Goal: Transaction & Acquisition: Purchase product/service

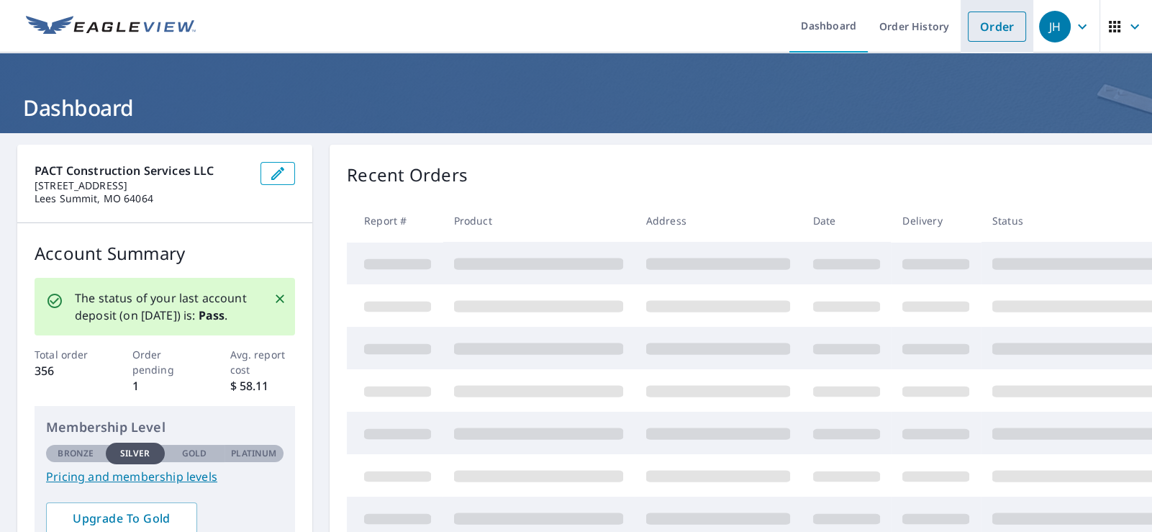
click at [977, 23] on link "Order" at bounding box center [997, 27] width 58 height 30
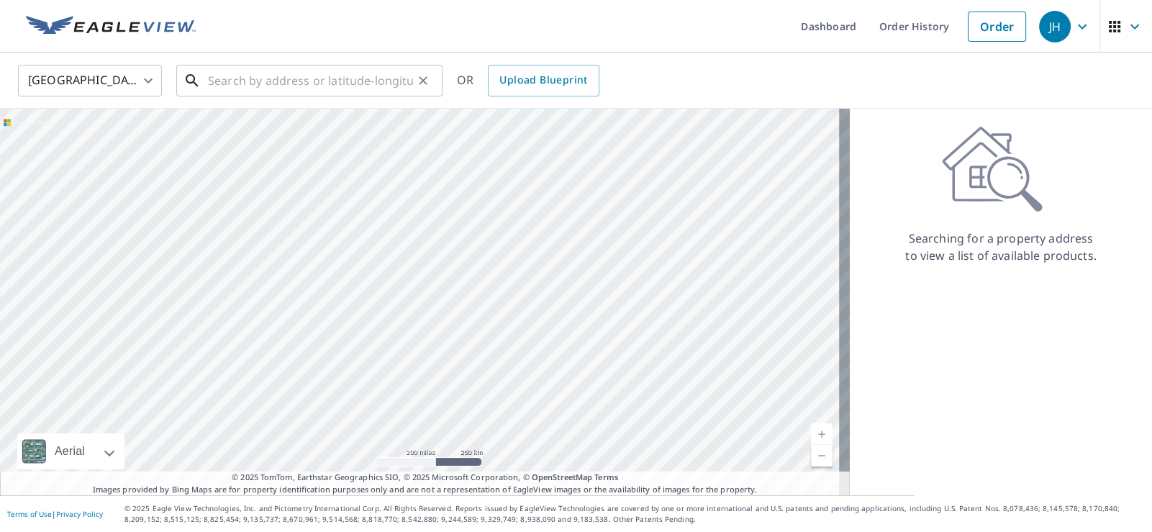
click at [279, 82] on input "text" at bounding box center [310, 80] width 205 height 40
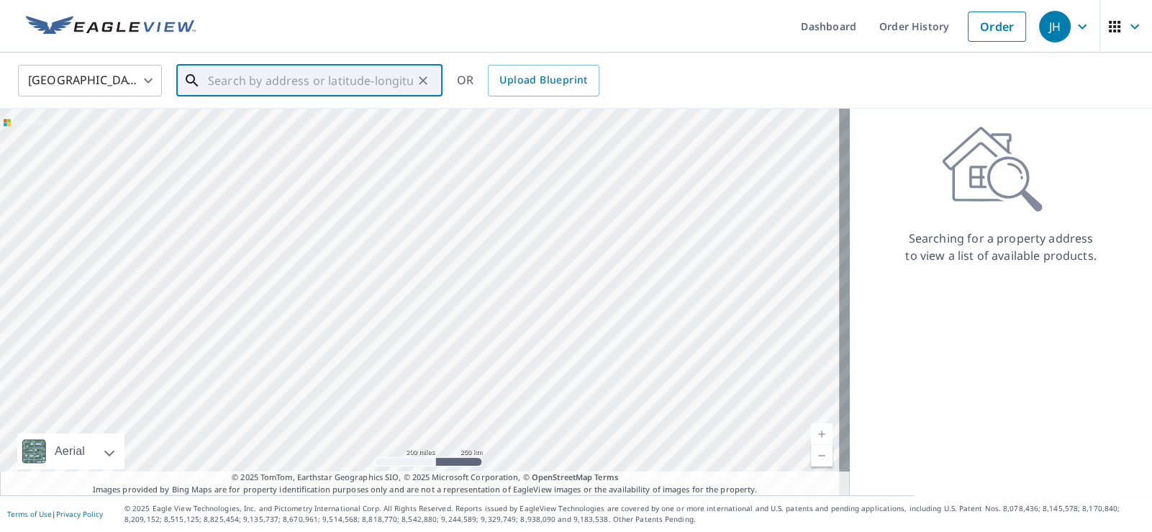
paste input "19691 State Ave, Tonganoxie, KS 66086, USA"
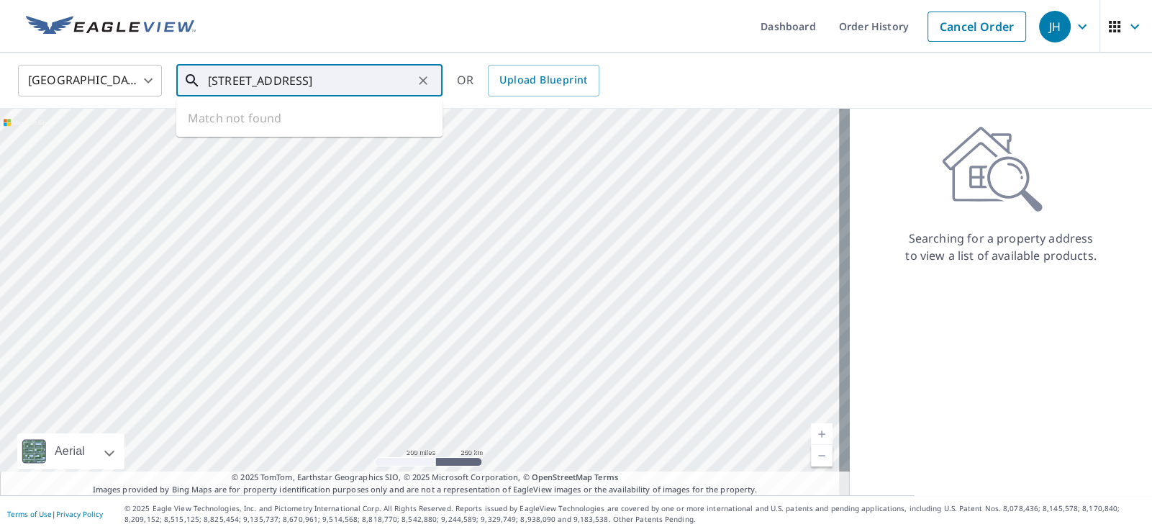
scroll to position [0, 37]
click at [244, 125] on span "19691 State Ave" at bounding box center [318, 122] width 226 height 17
type input "19691 State Ave Tonganoxie, KS 66086"
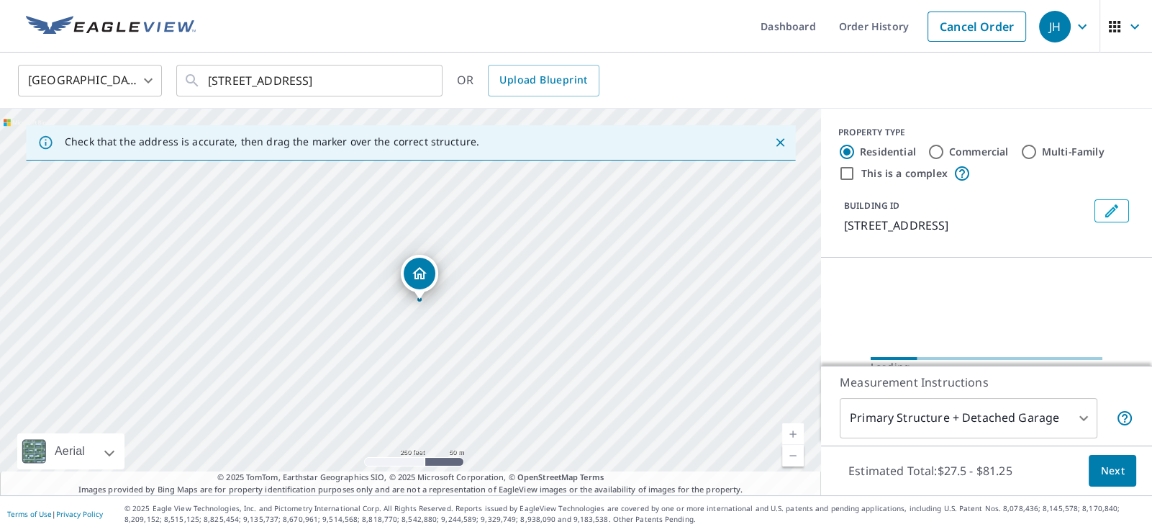
scroll to position [0, 0]
click at [782, 430] on link "Current Level 17, Zoom In" at bounding box center [793, 434] width 22 height 22
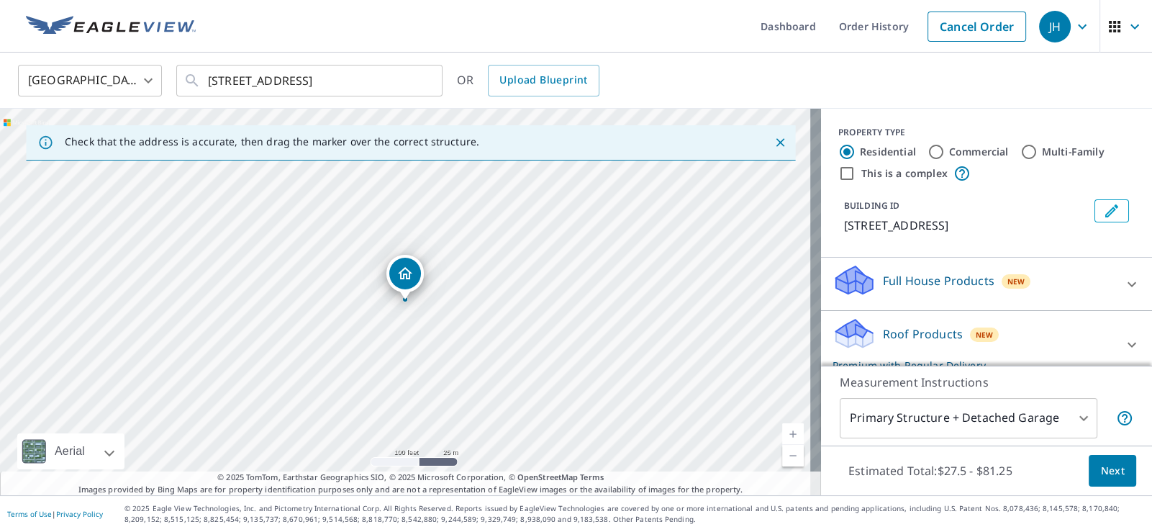
click at [782, 429] on link "Current Level 18, Zoom In" at bounding box center [793, 434] width 22 height 22
click at [785, 450] on link "Current Level 19, Zoom Out" at bounding box center [793, 456] width 22 height 22
drag, startPoint x: 576, startPoint y: 299, endPoint x: 551, endPoint y: 438, distance: 141.2
click at [551, 438] on div "19691 State Ave Tonganoxie, KS 66086" at bounding box center [410, 302] width 821 height 387
drag, startPoint x: 388, startPoint y: 392, endPoint x: 415, endPoint y: 186, distance: 207.0
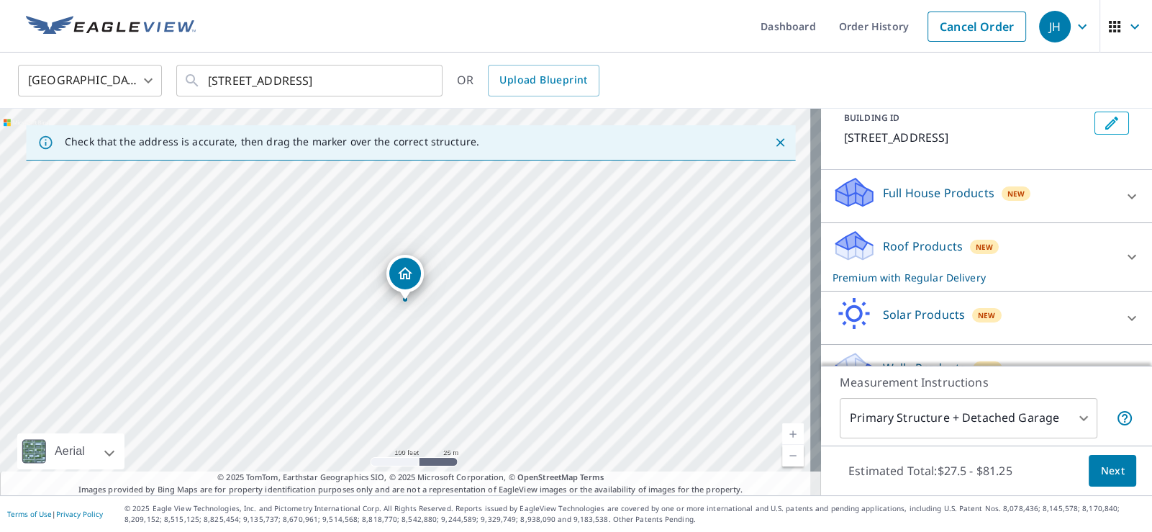
scroll to position [112, 0]
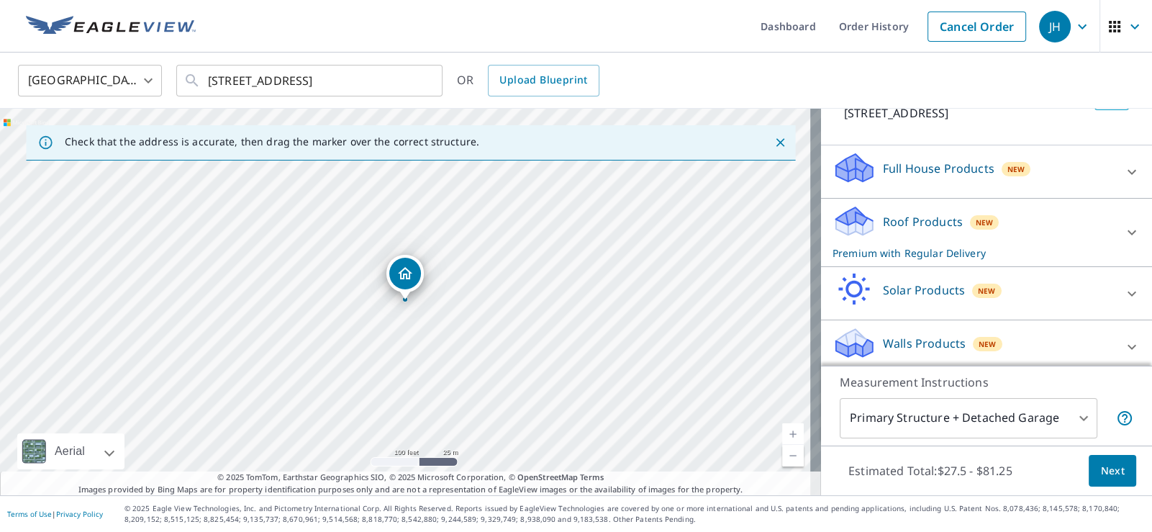
click at [883, 224] on p "Roof Products" at bounding box center [923, 221] width 80 height 17
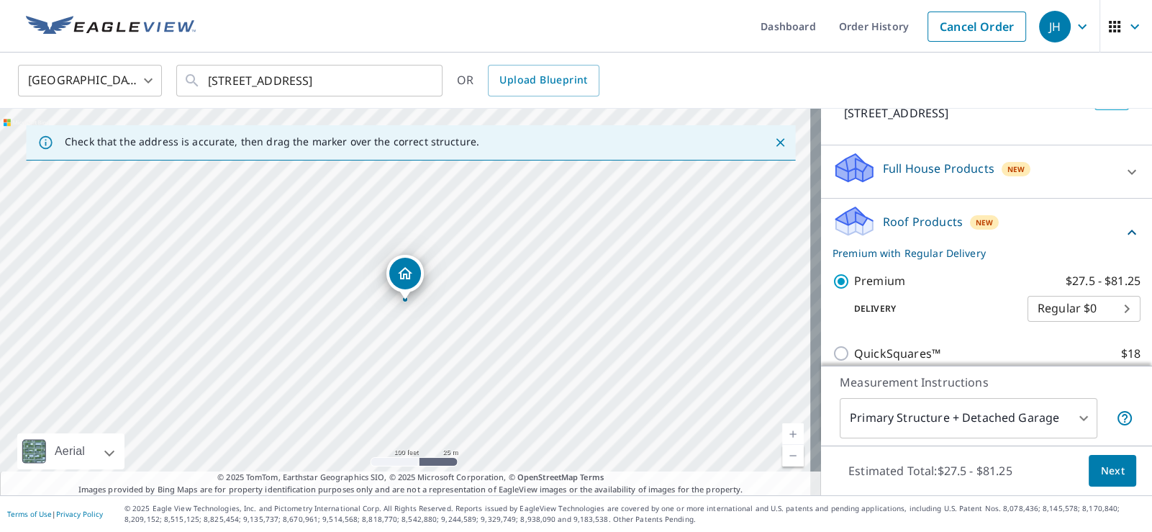
click at [1119, 465] on button "Next" at bounding box center [1113, 471] width 48 height 32
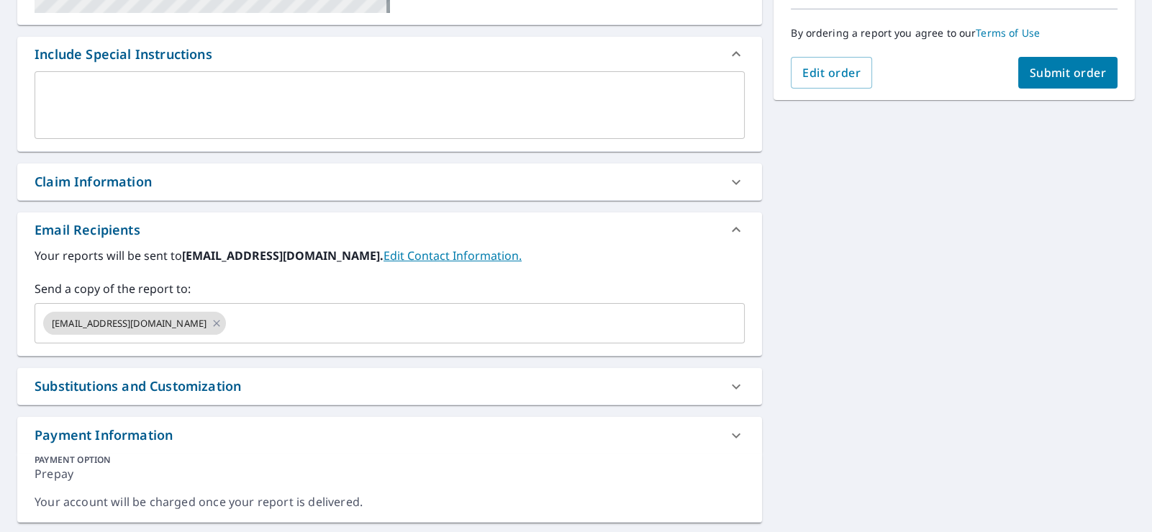
scroll to position [397, 0]
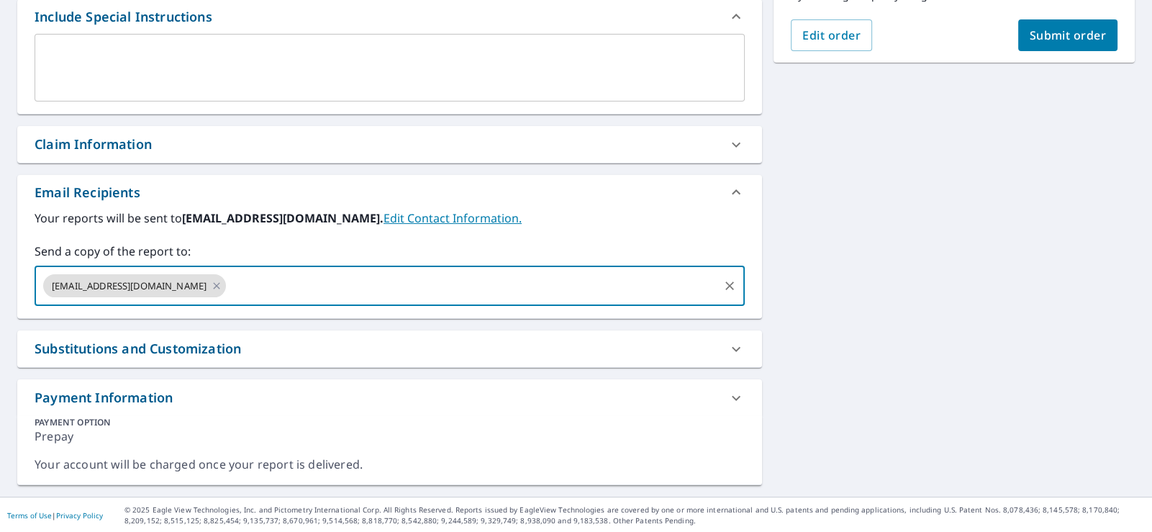
click at [228, 284] on input "text" at bounding box center [472, 285] width 489 height 27
type input "dan@pactkc.com"
click at [974, 317] on div "19591 State Ave Tonganoxie, KS 66086 Aerial Road A standard road map Aerial A d…" at bounding box center [576, 117] width 1152 height 760
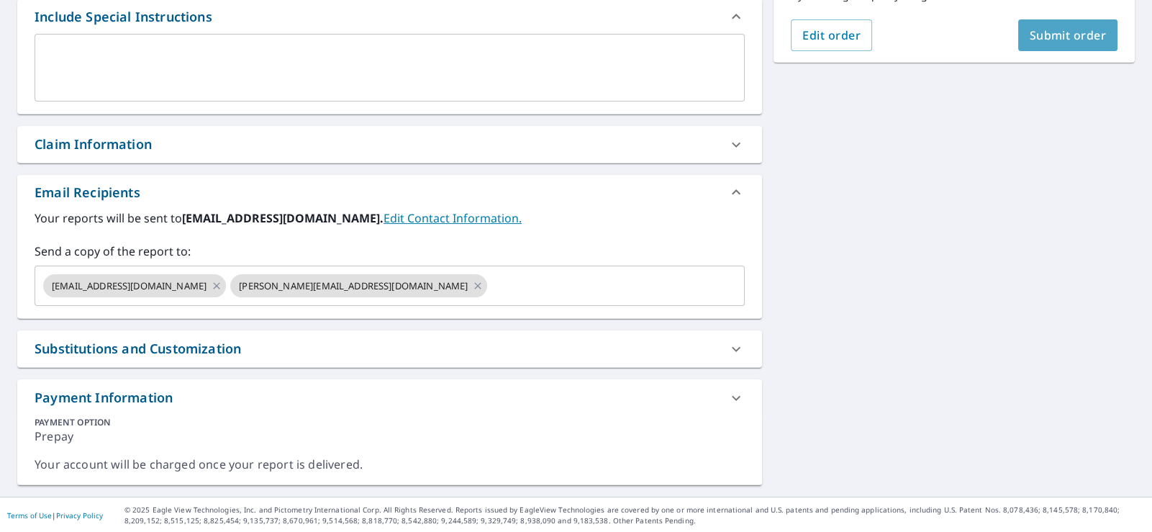
click at [1075, 32] on span "Submit order" at bounding box center [1068, 35] width 77 height 16
checkbox input "true"
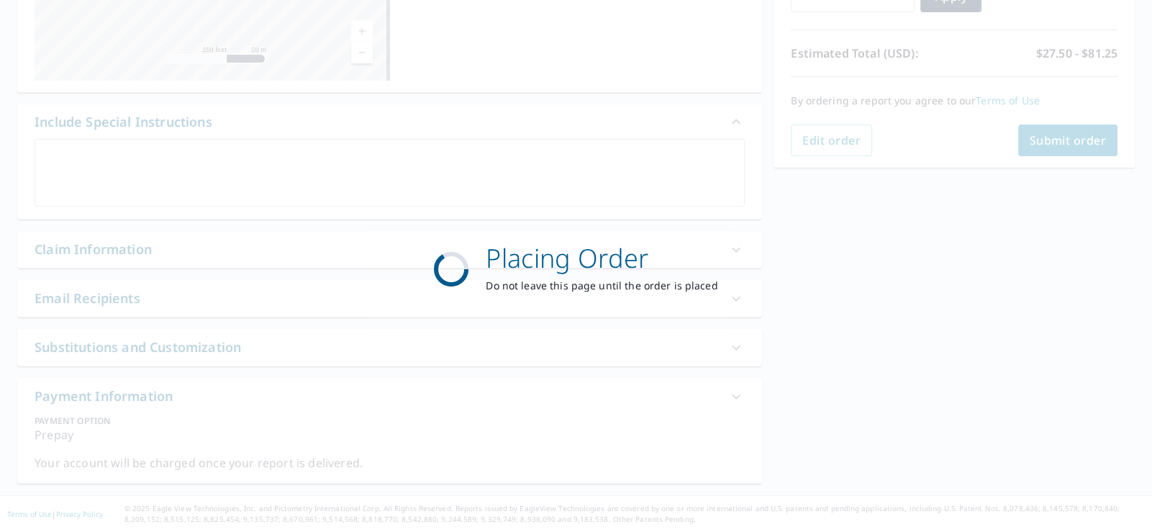
scroll to position [290, 0]
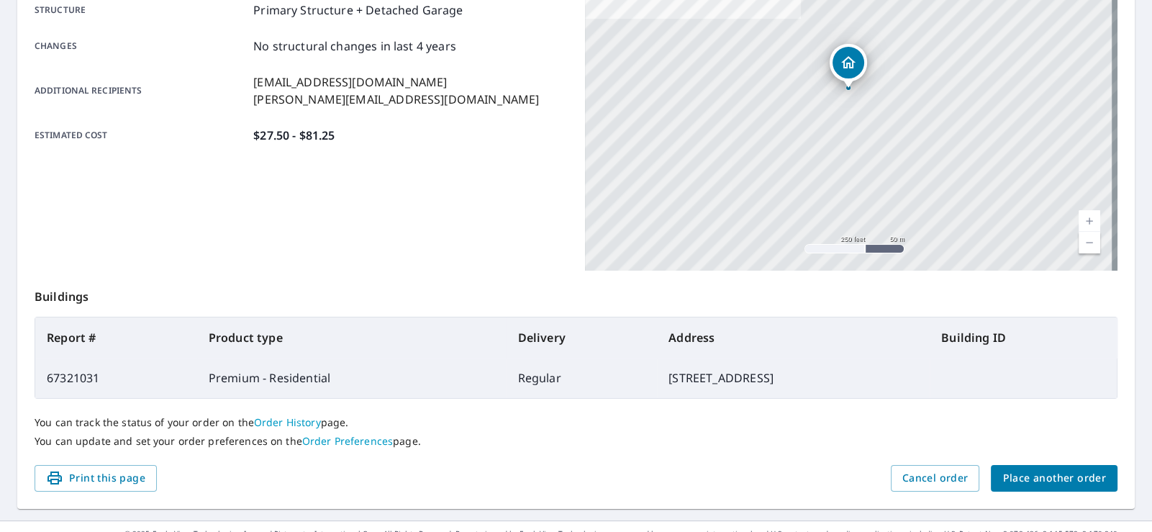
scroll to position [314, 0]
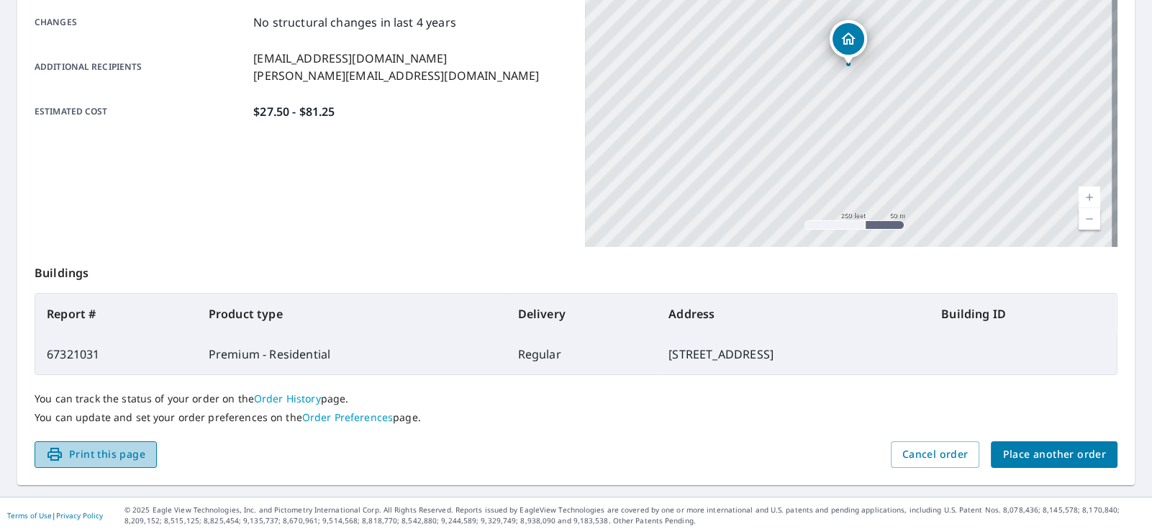
click at [100, 451] on span "Print this page" at bounding box center [95, 455] width 99 height 18
drag, startPoint x: 115, startPoint y: 350, endPoint x: 44, endPoint y: 346, distance: 71.4
click at [44, 346] on td "67321031" at bounding box center [116, 354] width 162 height 40
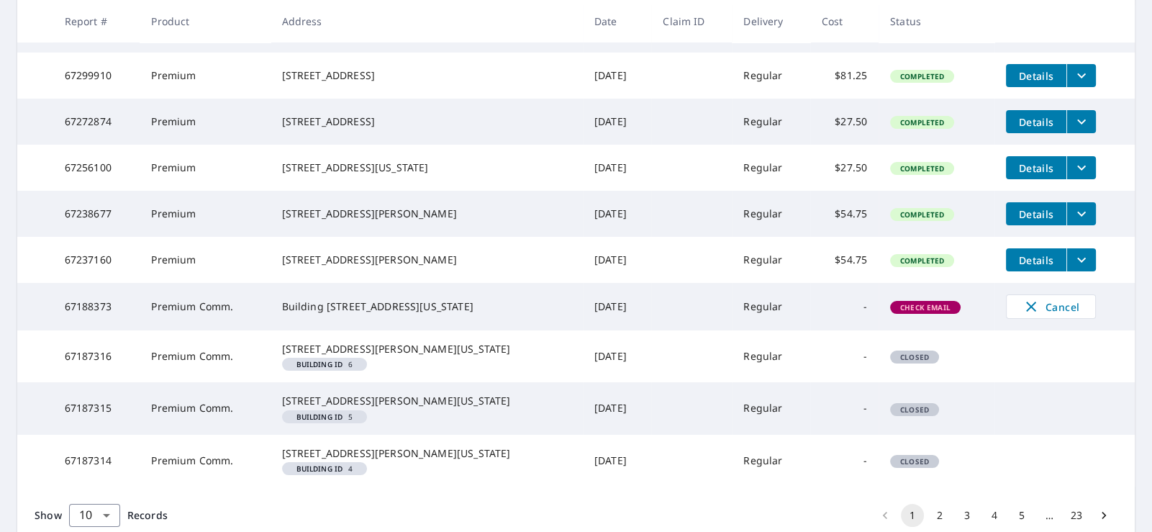
click at [132, 53] on td "67321031" at bounding box center [96, 29] width 87 height 48
